Goal: Information Seeking & Learning: Learn about a topic

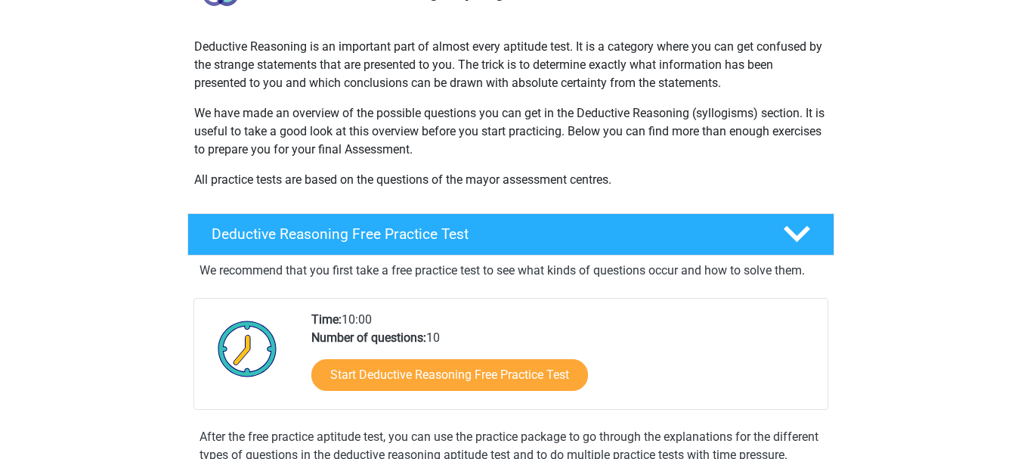
scroll to position [227, 0]
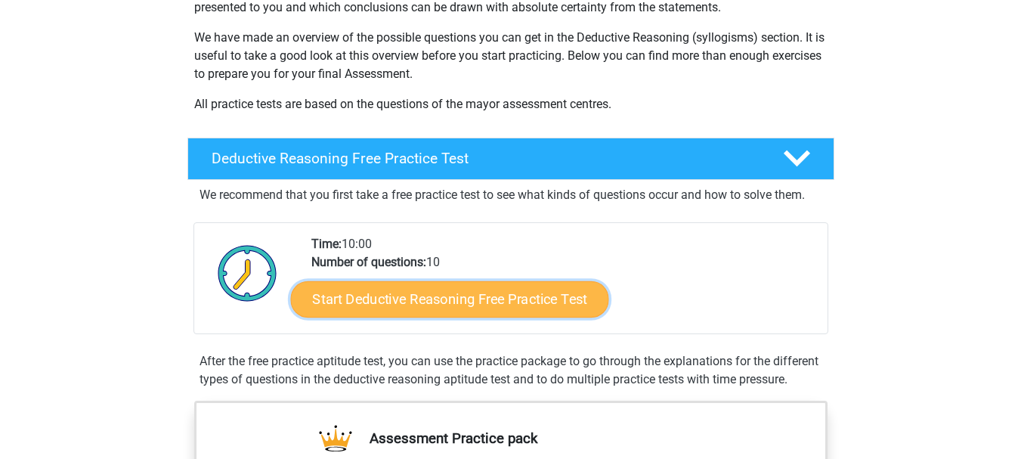
click at [475, 295] on link "Start Deductive Reasoning Free Practice Test" at bounding box center [449, 298] width 318 height 36
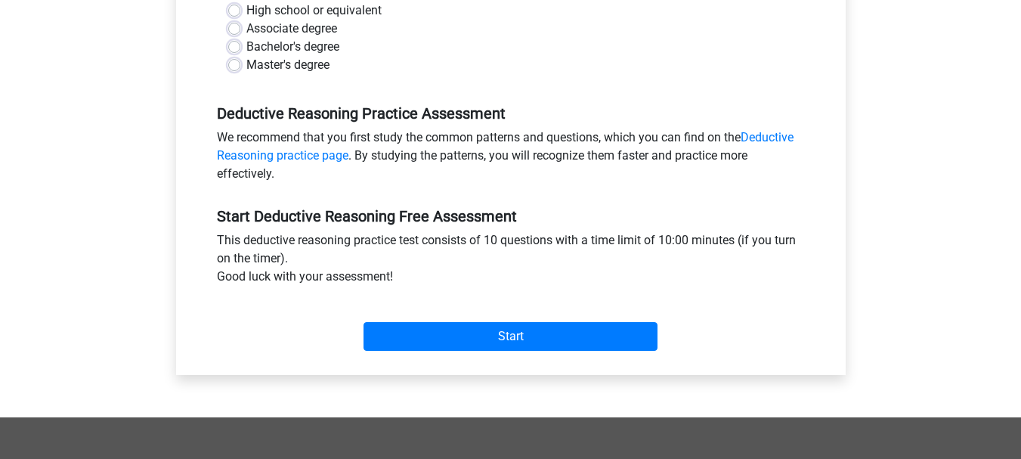
scroll to position [302, 0]
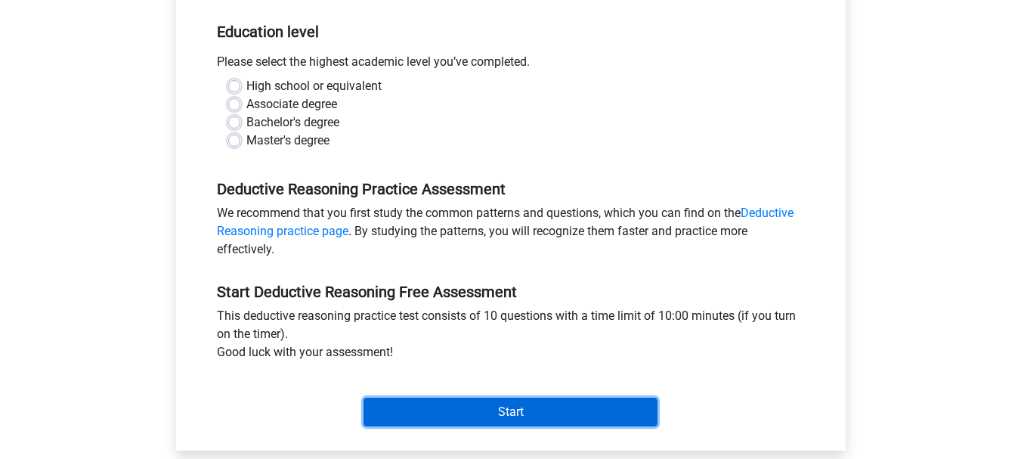
click at [504, 413] on input "Start" at bounding box center [510, 411] width 294 height 29
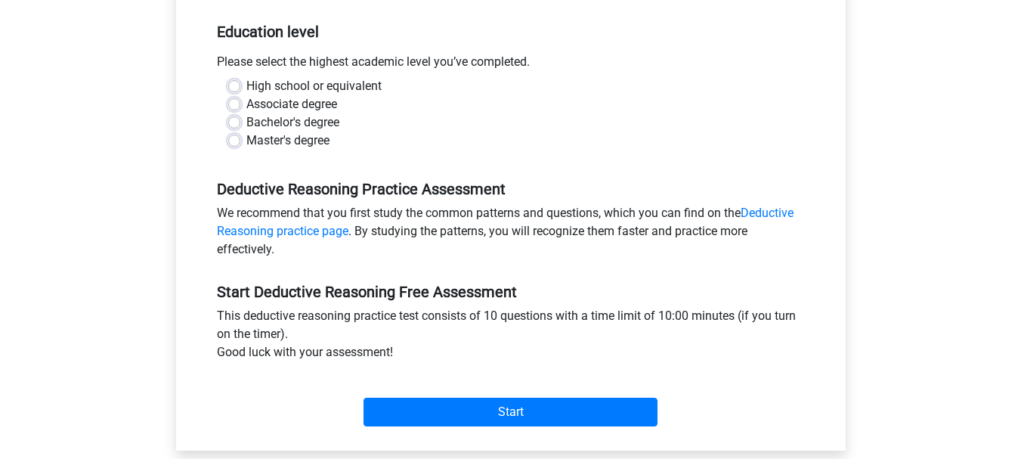
click at [246, 82] on label "High school or equivalent" at bounding box center [313, 86] width 135 height 18
click at [233, 82] on input "High school or equivalent" at bounding box center [234, 84] width 12 height 15
radio input "true"
click at [246, 99] on label "Associate degree" at bounding box center [291, 104] width 91 height 18
click at [234, 99] on input "Associate degree" at bounding box center [234, 102] width 12 height 15
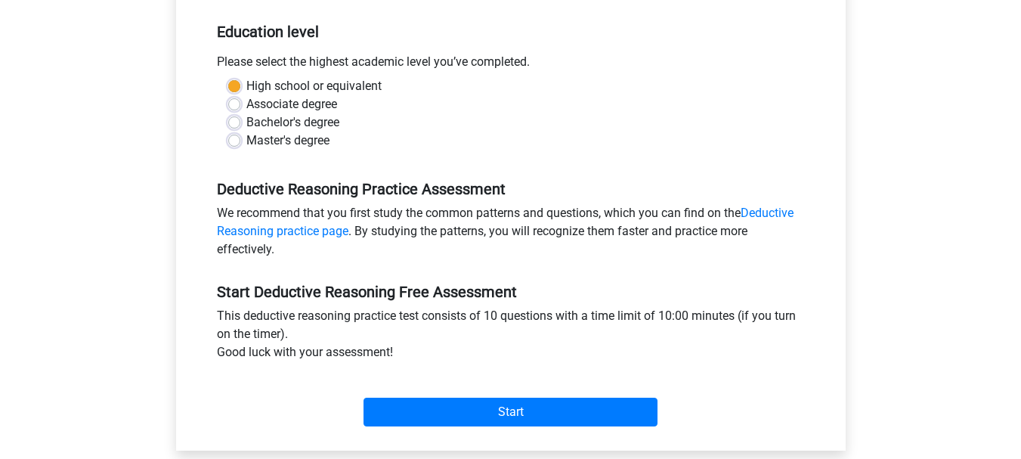
radio input "true"
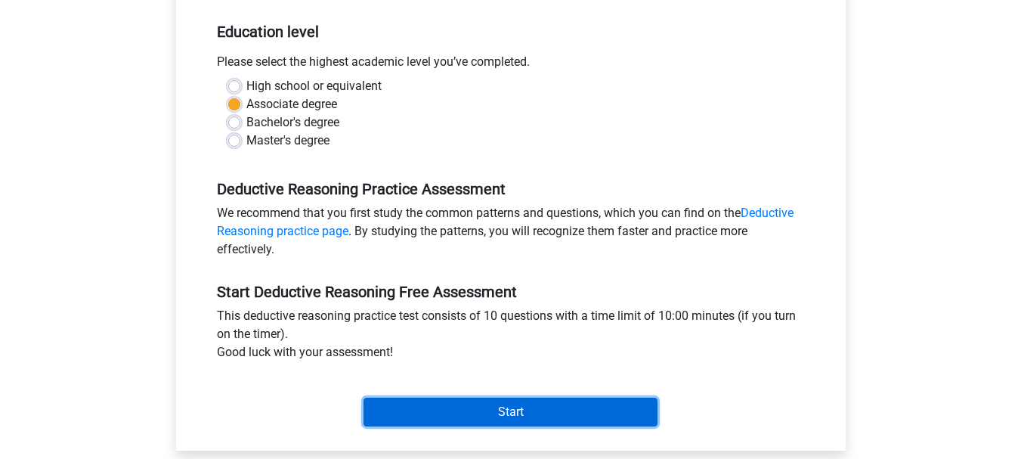
click at [499, 411] on input "Start" at bounding box center [510, 411] width 294 height 29
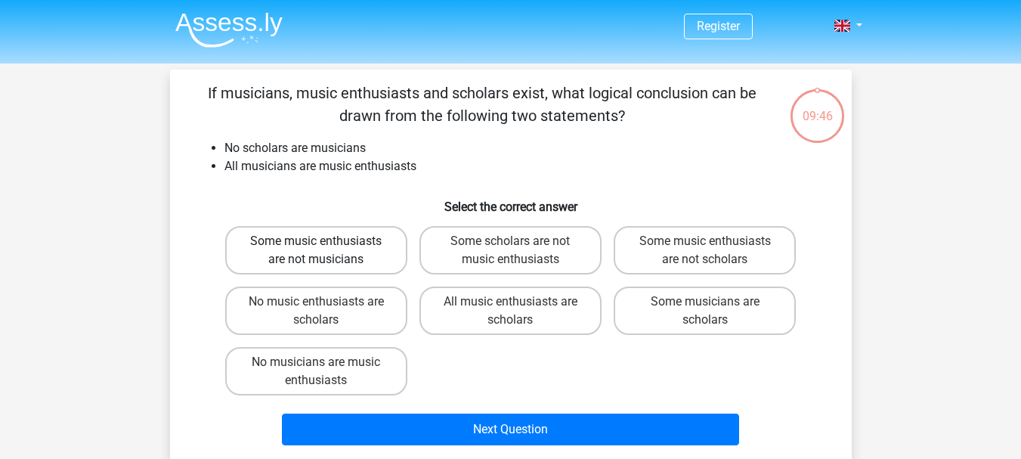
scroll to position [76, 0]
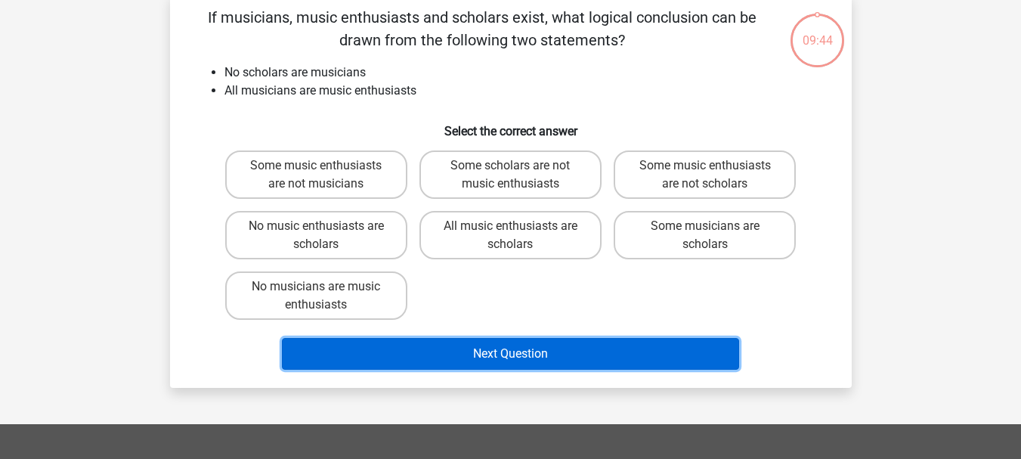
click at [508, 354] on button "Next Question" at bounding box center [510, 354] width 457 height 32
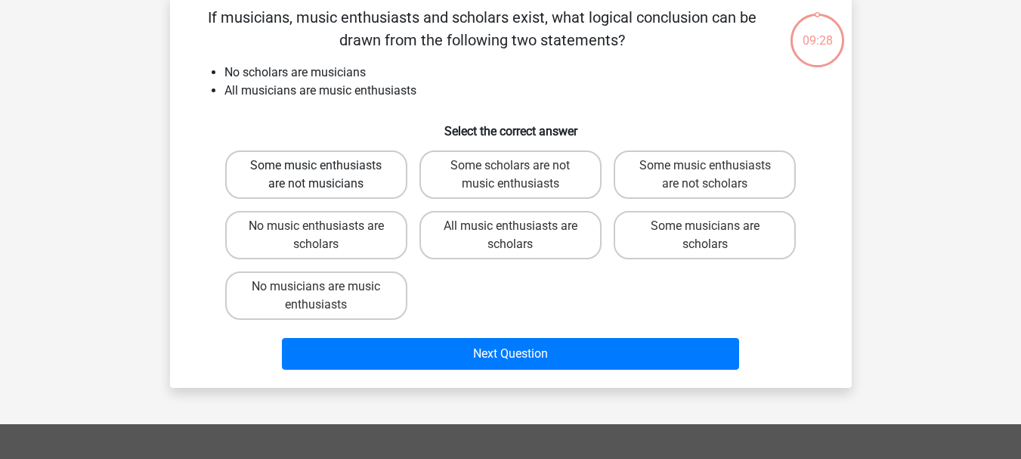
click at [304, 170] on label "Some music enthusiasts are not musicians" at bounding box center [316, 174] width 182 height 48
click at [316, 170] on input "Some music enthusiasts are not musicians" at bounding box center [321, 170] width 10 height 10
radio input "true"
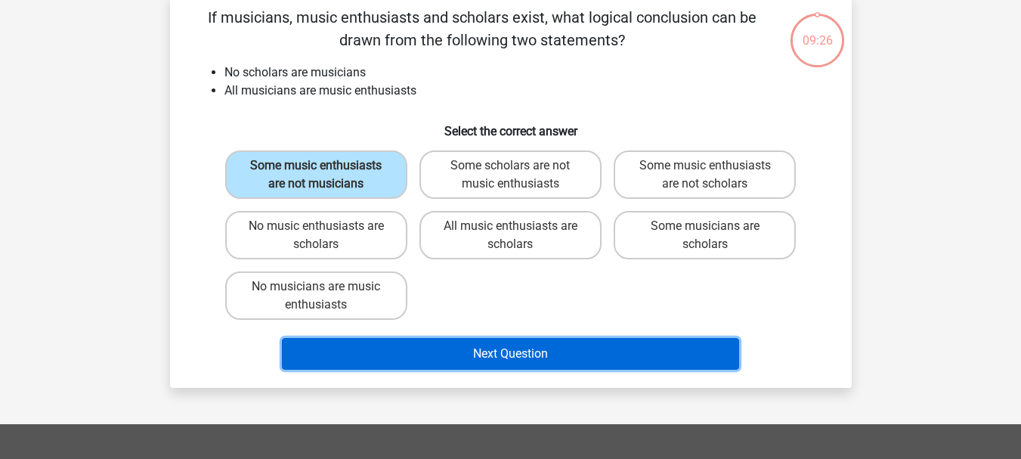
click at [529, 357] on button "Next Question" at bounding box center [510, 354] width 457 height 32
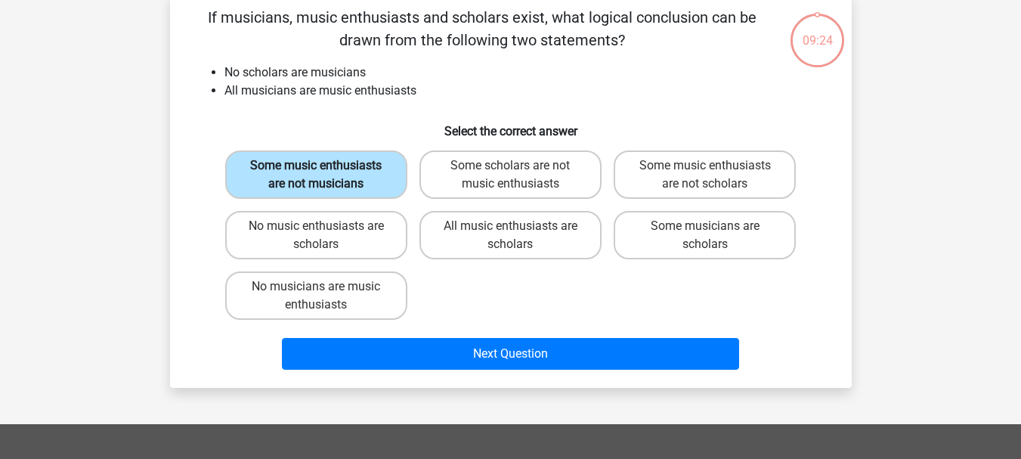
click at [368, 168] on label "Some music enthusiasts are not musicians" at bounding box center [316, 174] width 182 height 48
click at [326, 168] on input "Some music enthusiasts are not musicians" at bounding box center [321, 170] width 10 height 10
click at [462, 154] on label "Some scholars are not music enthusiasts" at bounding box center [510, 174] width 182 height 48
click at [510, 165] on input "Some scholars are not music enthusiasts" at bounding box center [515, 170] width 10 height 10
radio input "true"
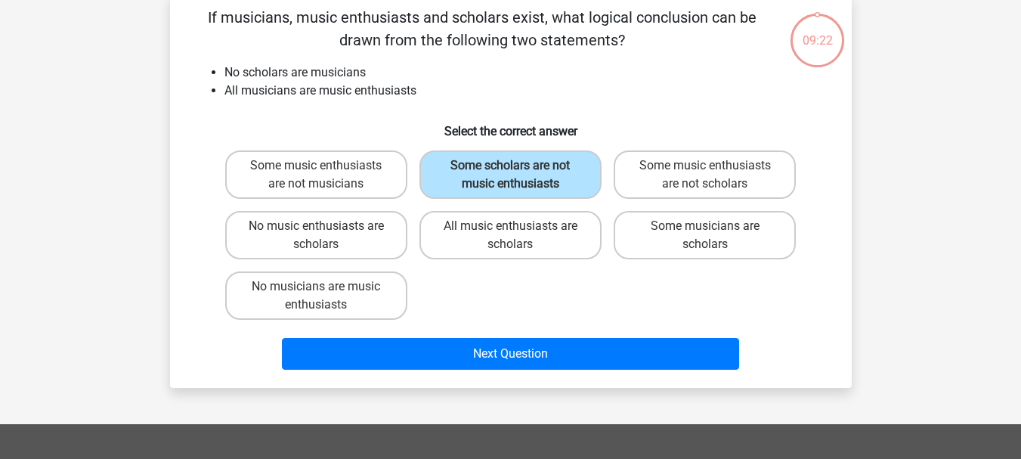
click at [526, 373] on div "Next Question" at bounding box center [510, 357] width 583 height 38
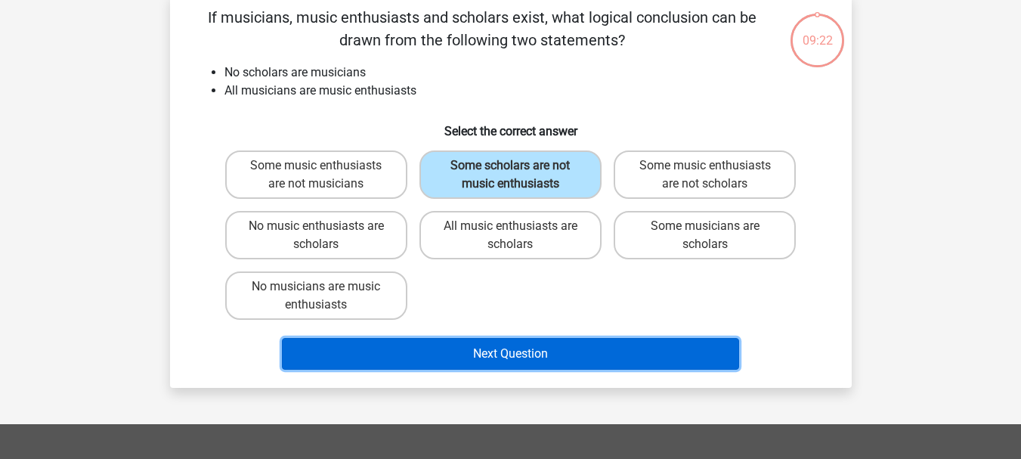
click at [540, 354] on button "Next Question" at bounding box center [510, 354] width 457 height 32
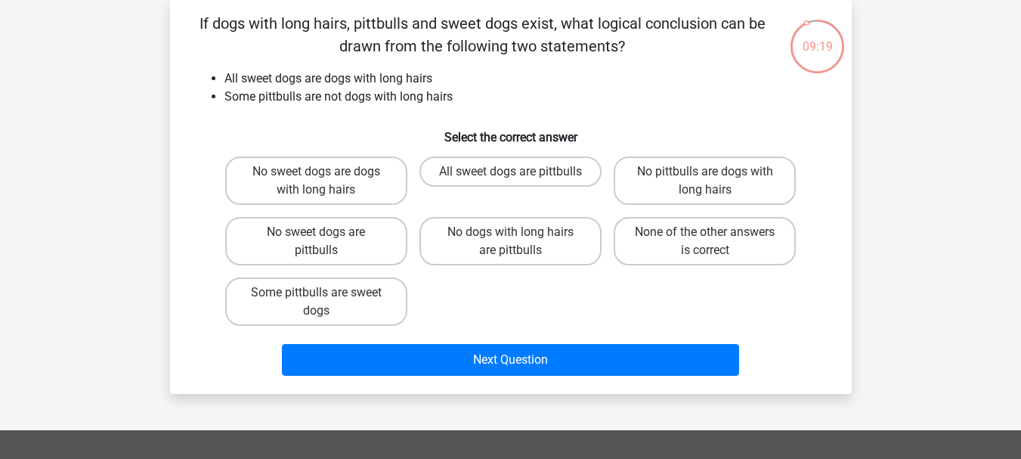
scroll to position [0, 0]
